Goal: Navigation & Orientation: Find specific page/section

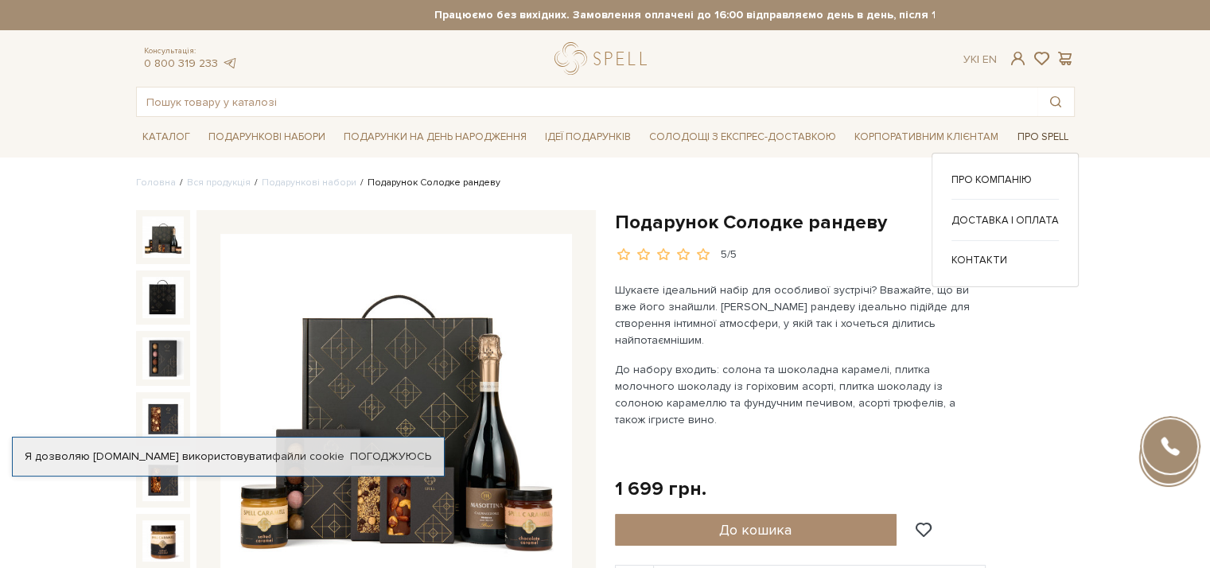
click at [1041, 136] on span "Про Spell" at bounding box center [1042, 137] width 64 height 25
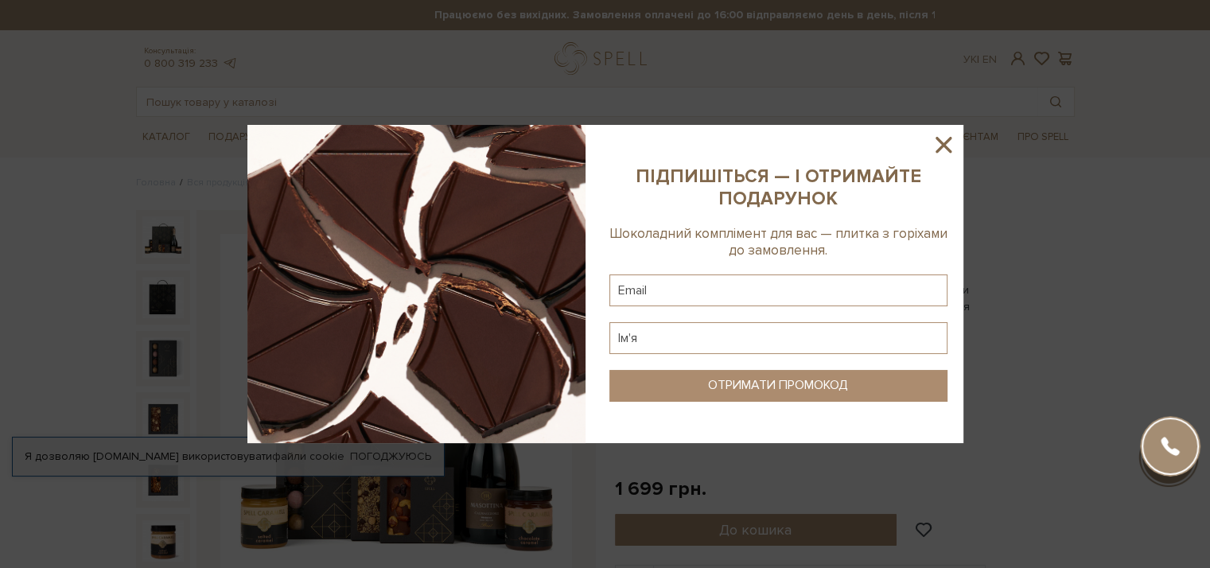
click at [944, 139] on icon at bounding box center [943, 144] width 27 height 27
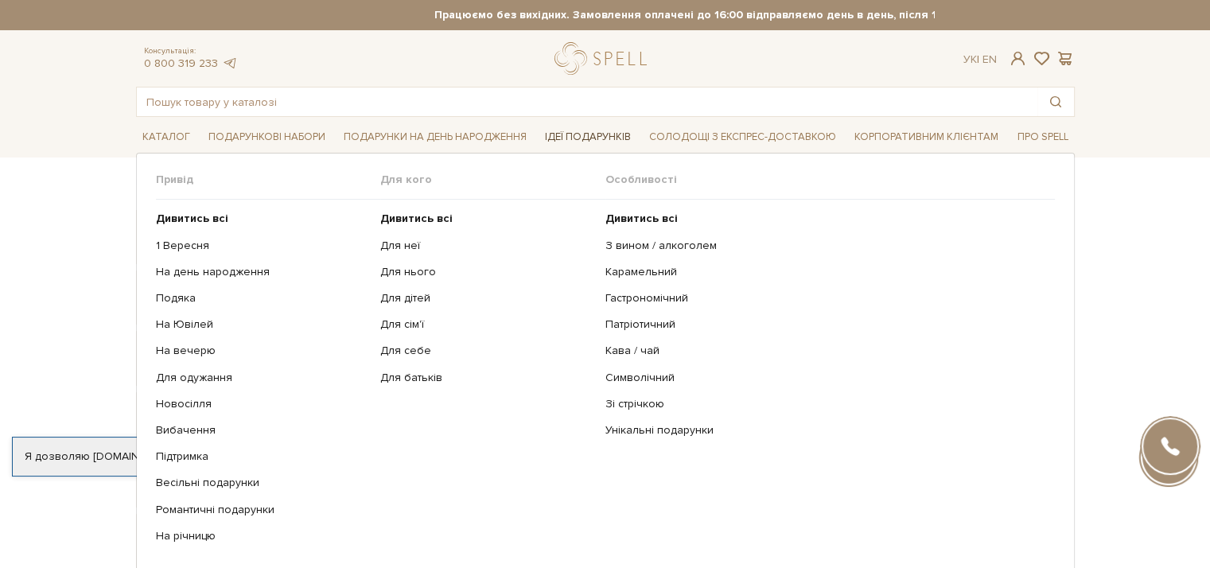
click at [608, 130] on span "Ідеї подарунків" at bounding box center [588, 137] width 99 height 25
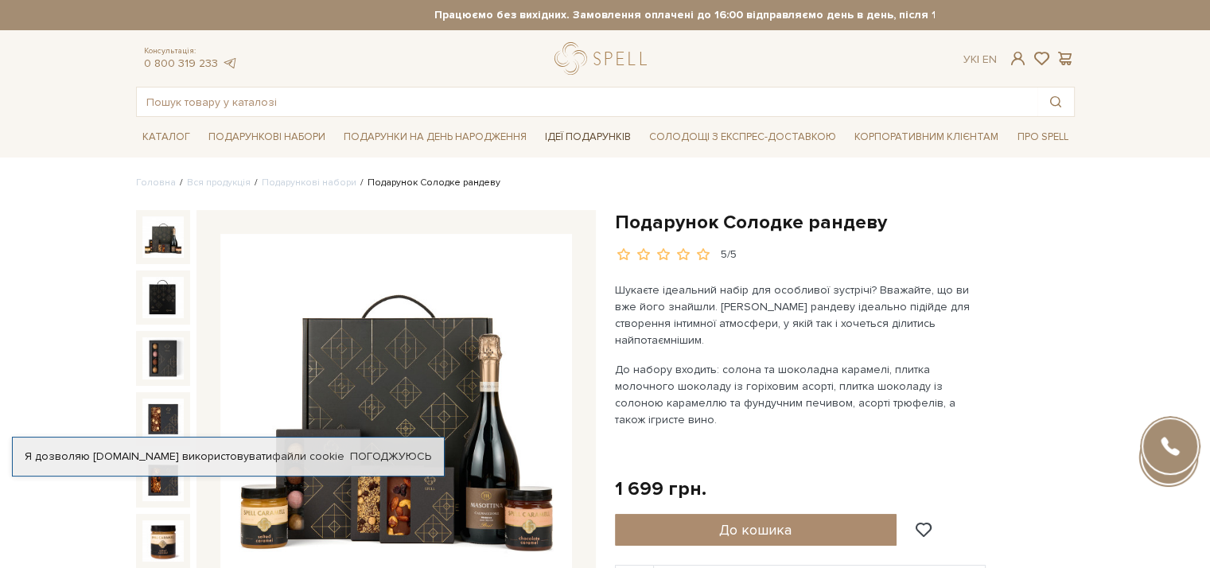
click at [577, 137] on span "Ідеї подарунків" at bounding box center [588, 137] width 99 height 25
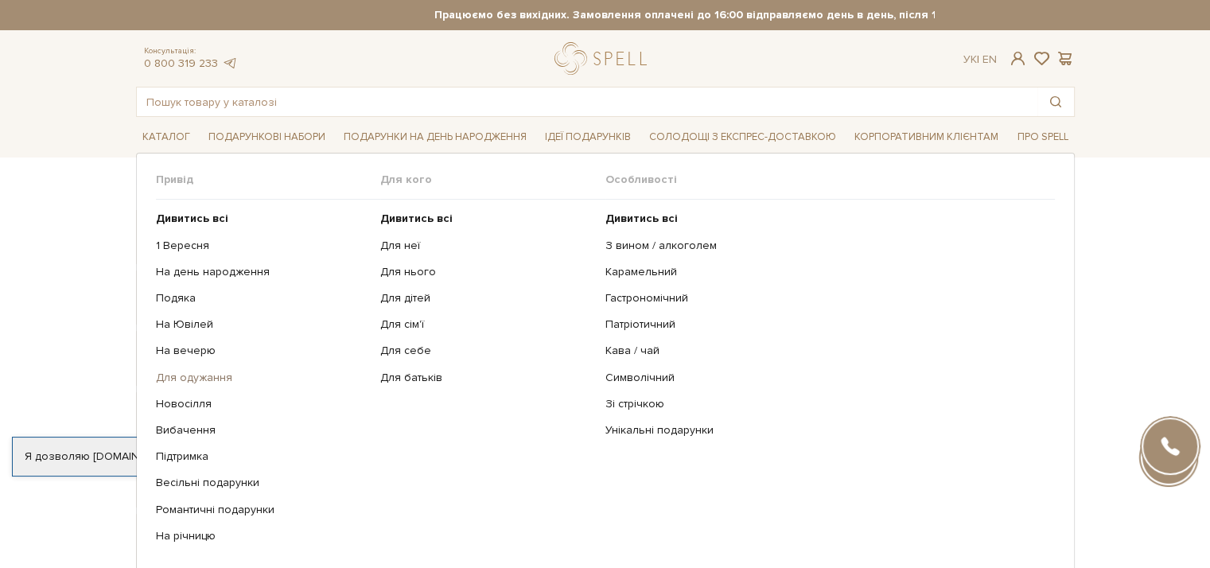
click at [183, 376] on link "Для одужання" at bounding box center [262, 378] width 213 height 14
click at [226, 478] on link "Весільні подарунки" at bounding box center [262, 483] width 213 height 14
click at [183, 482] on link "Весільні подарунки" at bounding box center [262, 483] width 213 height 14
